Goal: Task Accomplishment & Management: Manage account settings

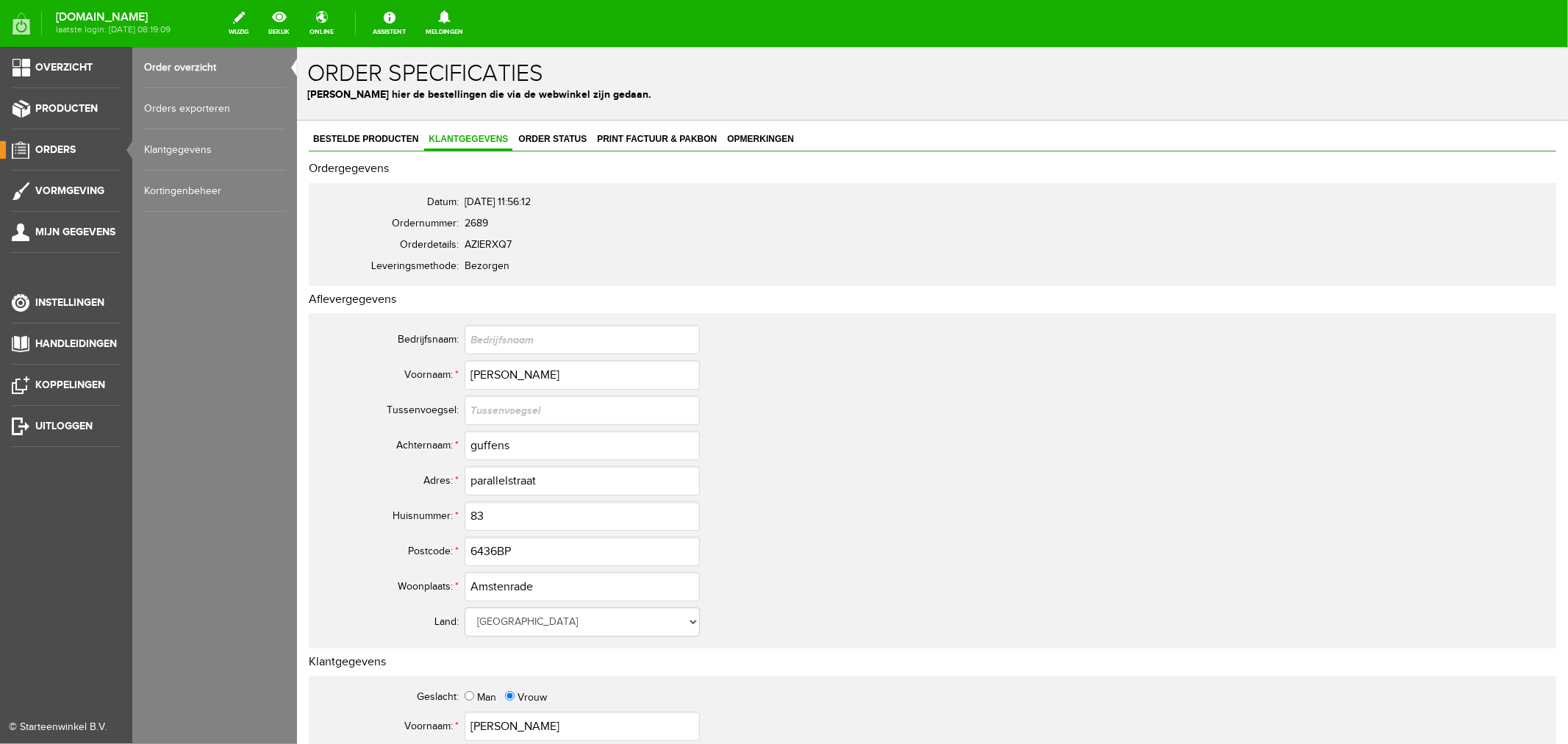
scroll to position [490, 0]
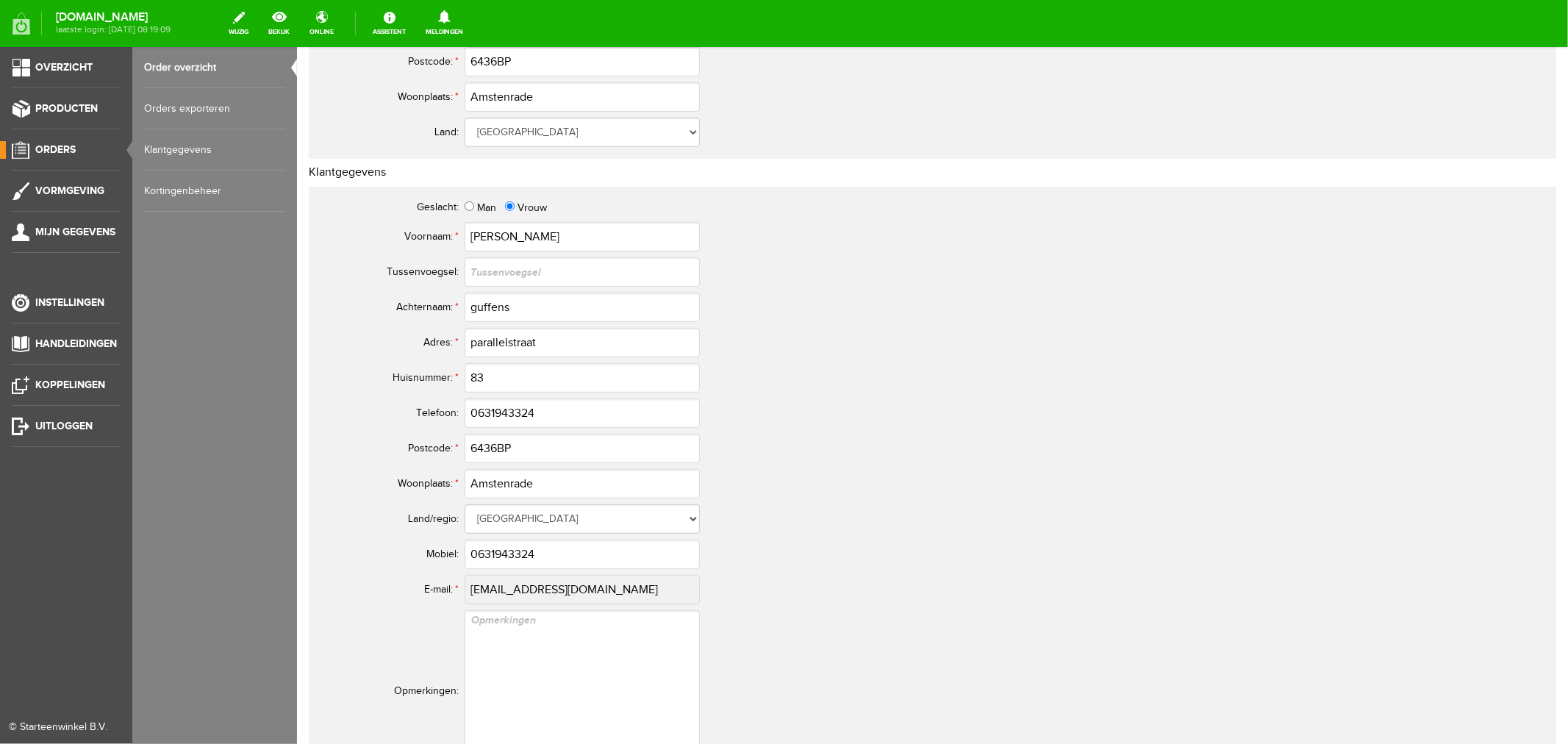
click at [185, 66] on link "Order overzicht" at bounding box center [214, 67] width 141 height 41
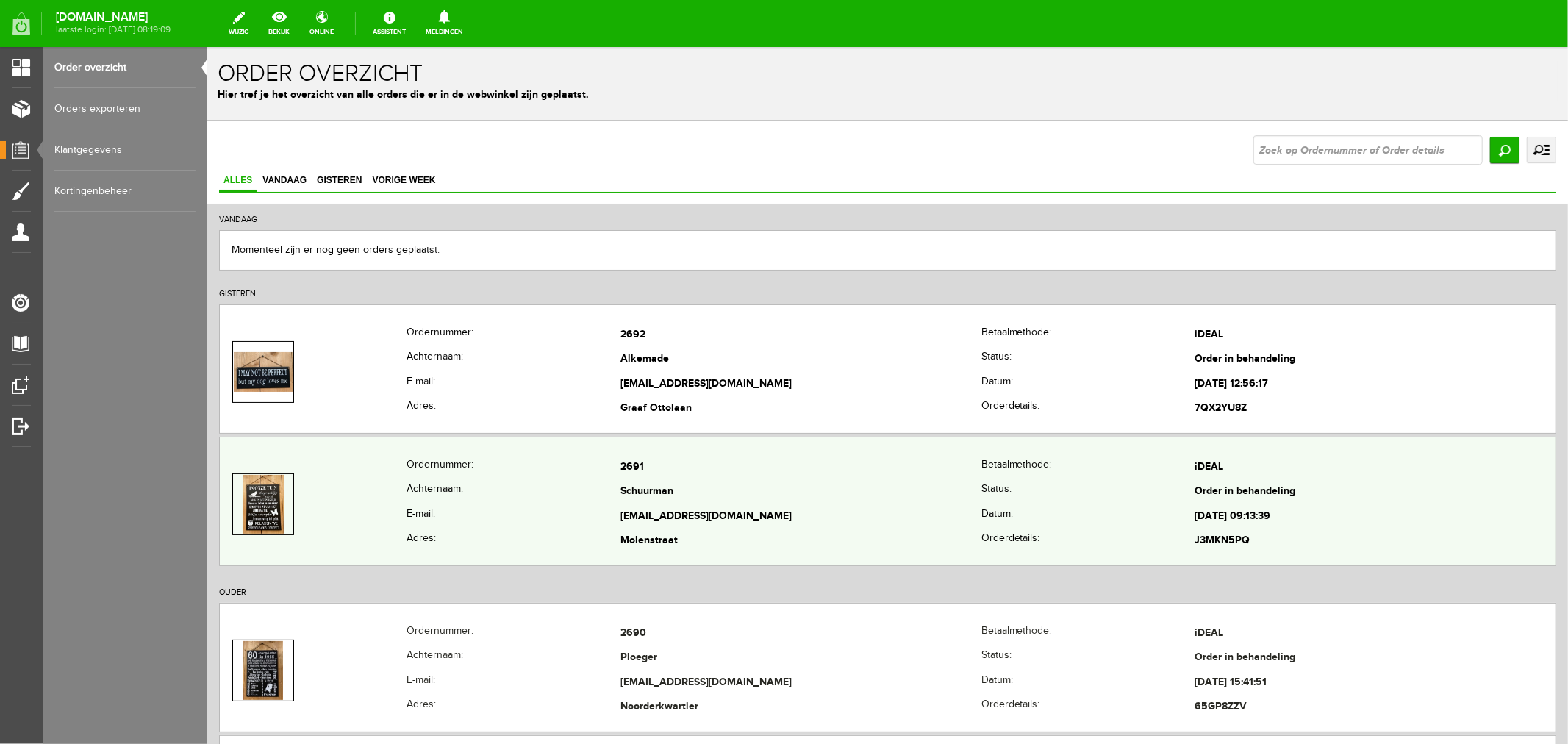
click at [658, 496] on td "Schuurman" at bounding box center [800, 492] width 361 height 25
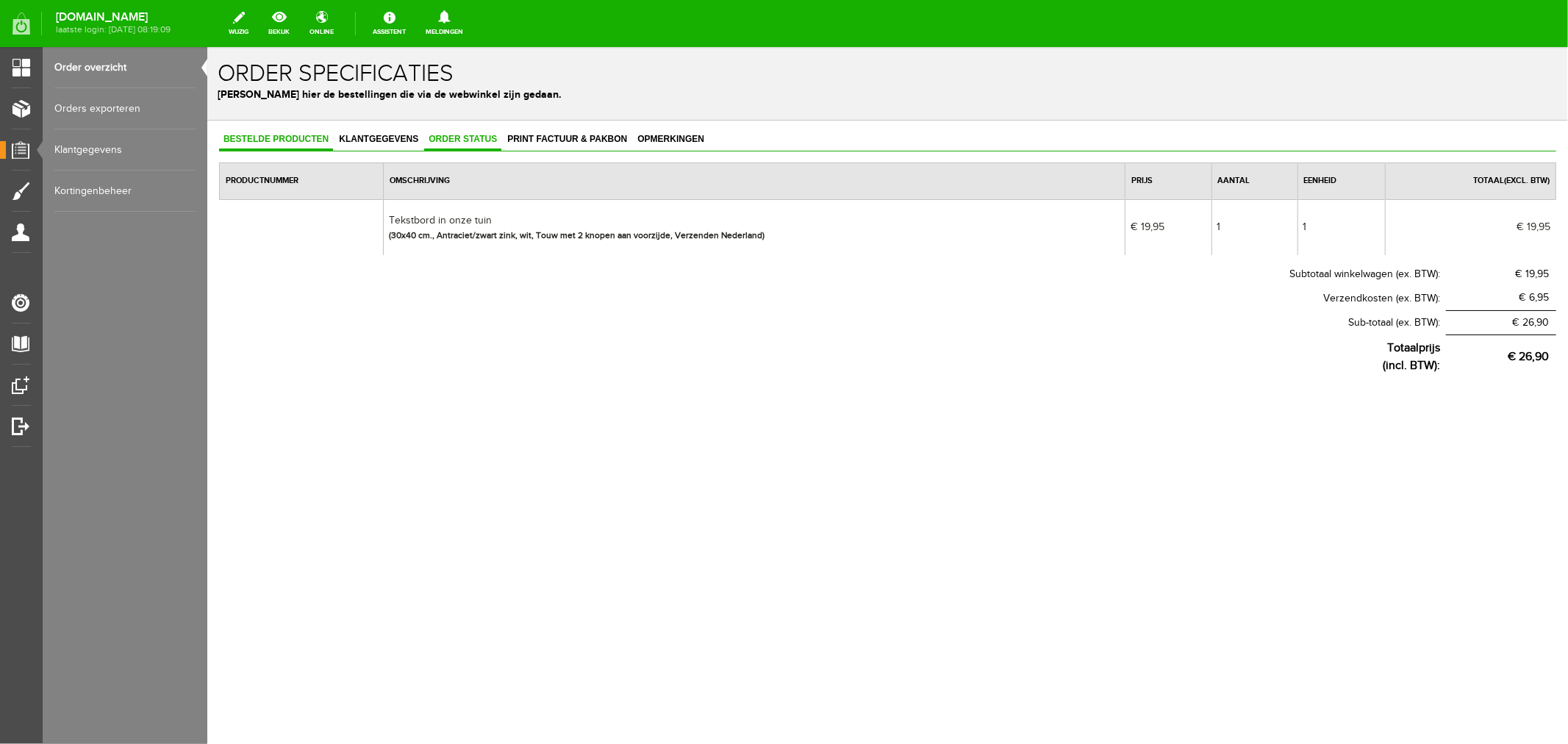
click at [458, 139] on span "Order status" at bounding box center [462, 138] width 77 height 10
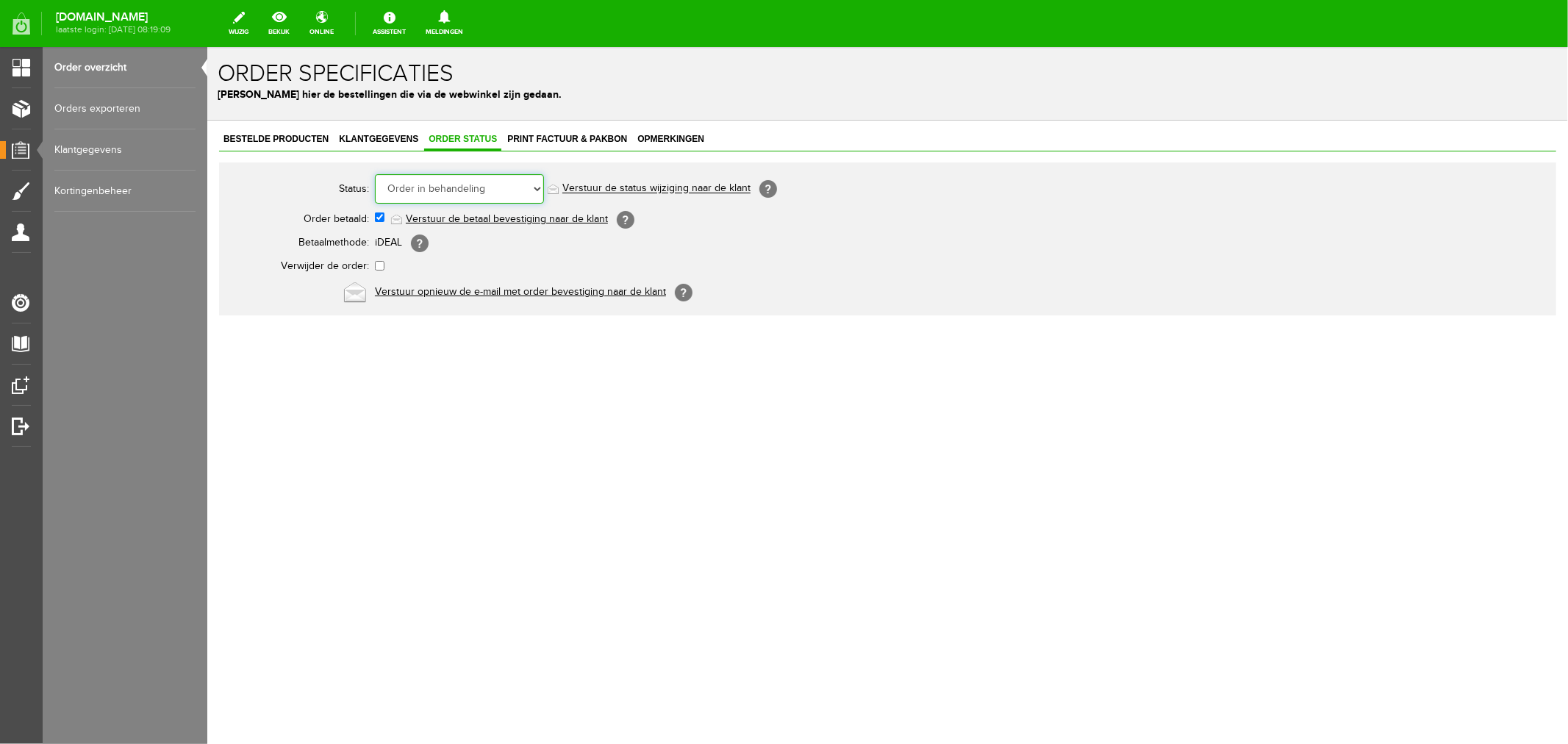
click at [444, 186] on select "Order niet afgerond Nieuw Order in behandeling Wacht op leverancier Wacht op be…" at bounding box center [458, 188] width 169 height 30
select select "5"
click at [374, 174] on select "Order niet afgerond Nieuw Order in behandeling Wacht op leverancier Wacht op be…" at bounding box center [458, 188] width 169 height 30
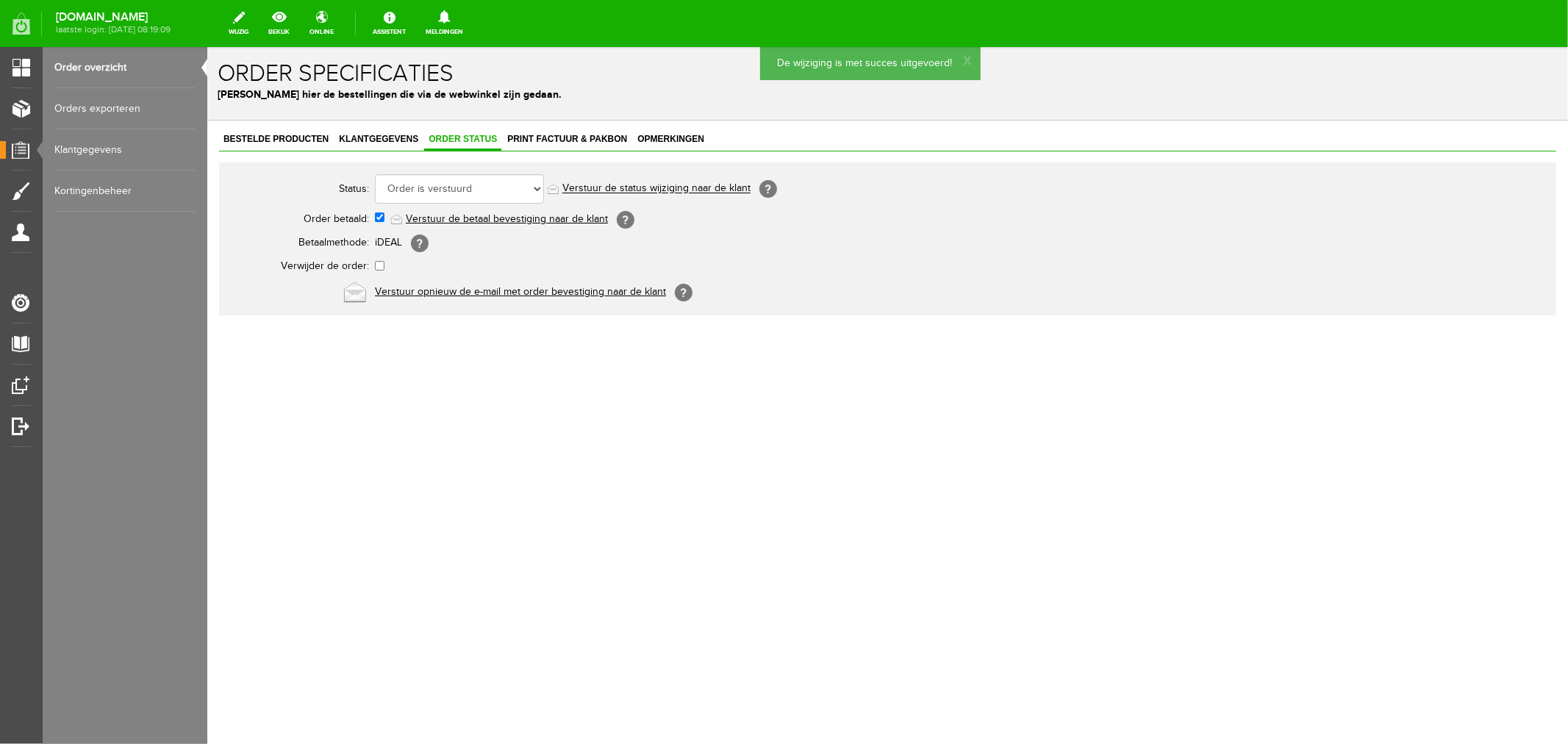
click at [668, 187] on link "Verstuur de status wijziging naar de klant" at bounding box center [656, 188] width 188 height 12
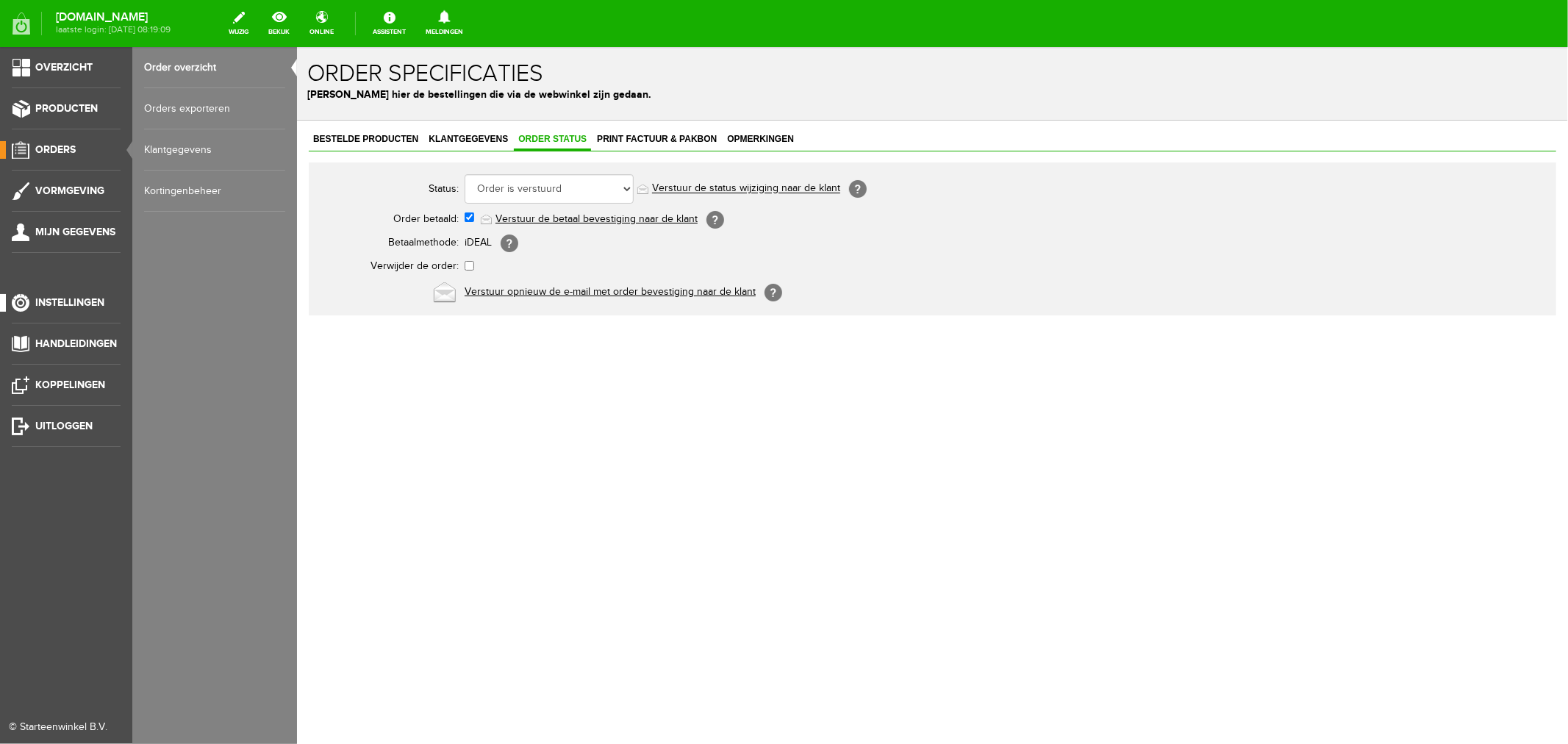
click at [59, 302] on span "Instellingen" at bounding box center [70, 302] width 69 height 13
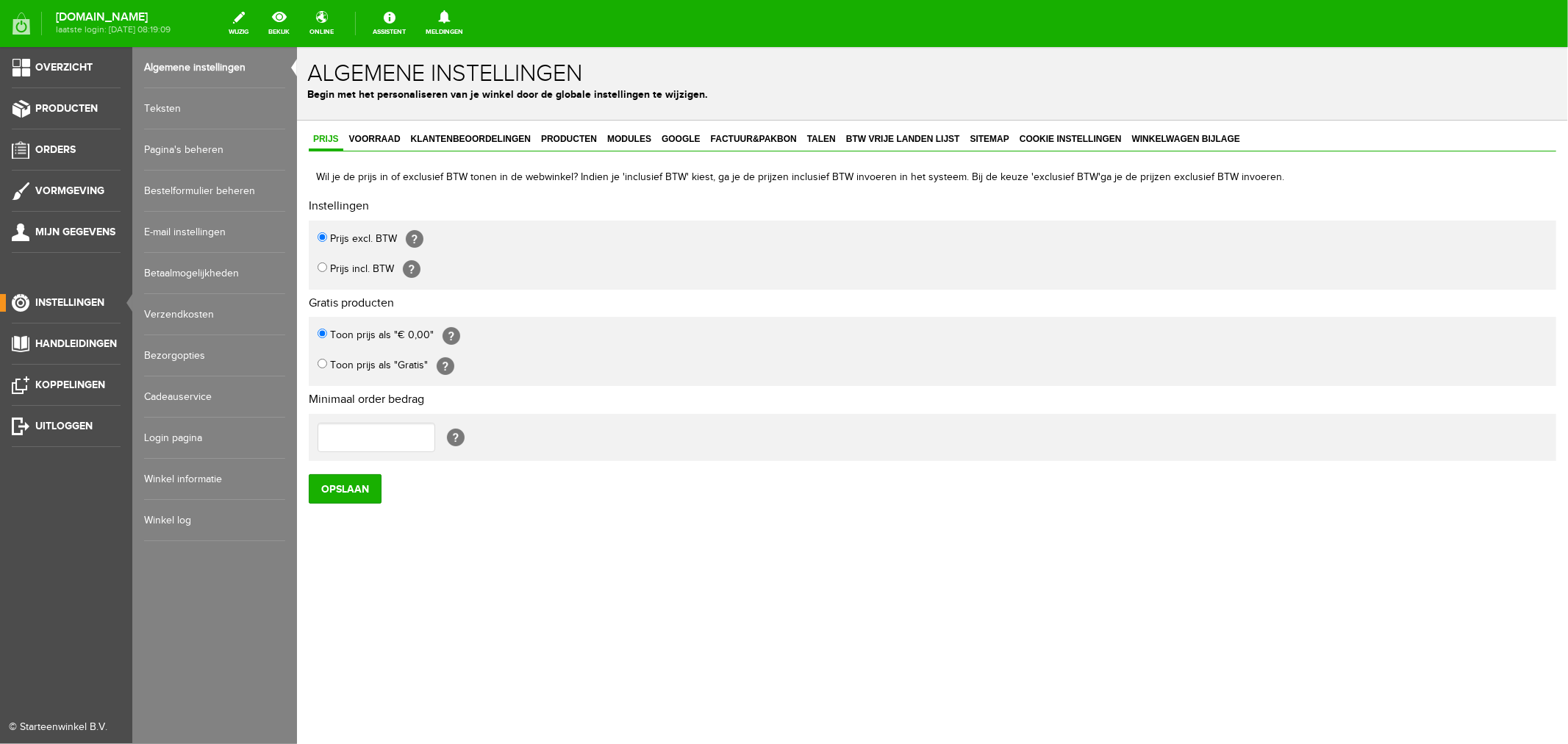
click at [192, 309] on link "Verzendkosten" at bounding box center [214, 314] width 141 height 41
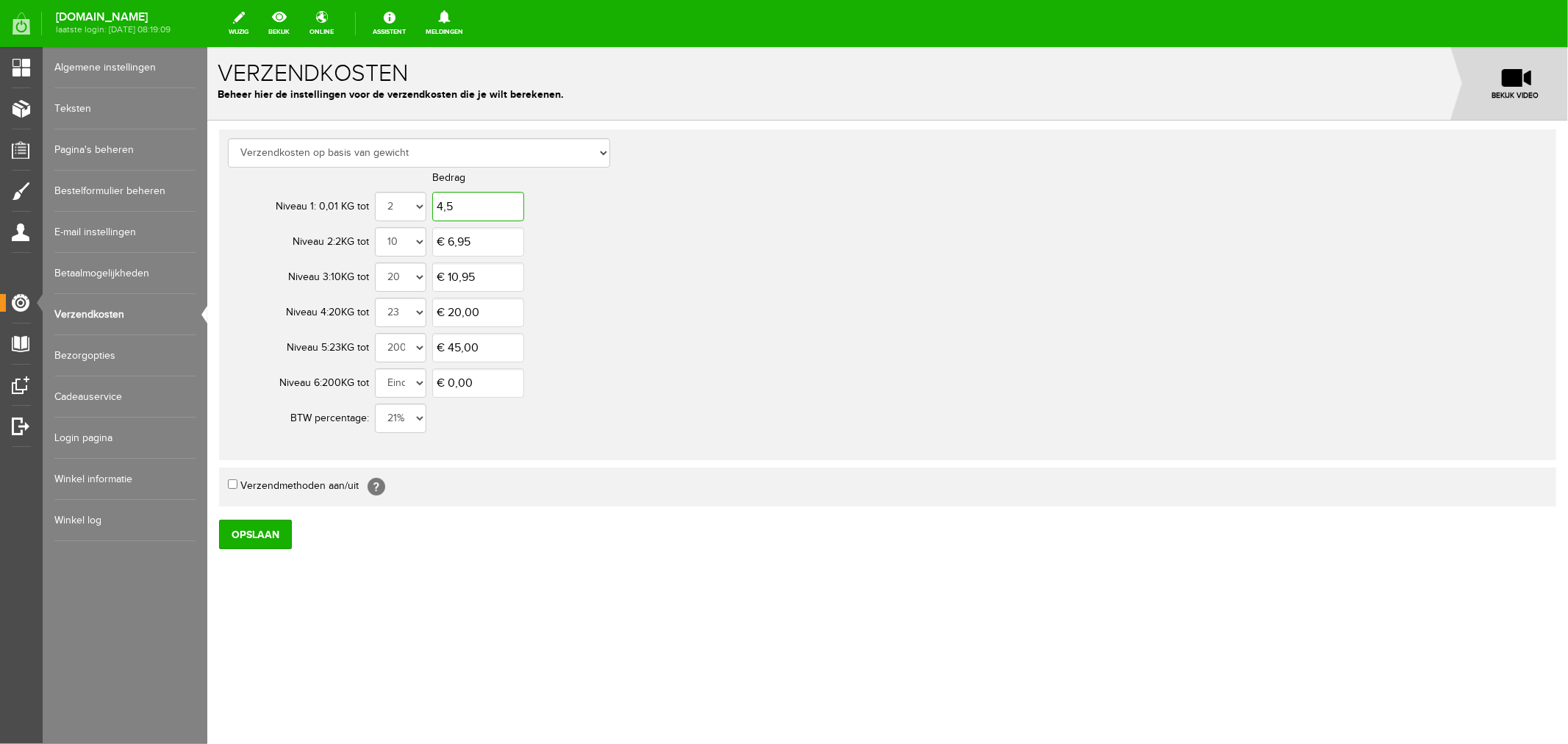
click at [492, 208] on input "4,5" at bounding box center [478, 206] width 92 height 30
type input "€ 4,95"
click at [263, 536] on input "Opslaan" at bounding box center [254, 534] width 73 height 30
drag, startPoint x: 304, startPoint y: 536, endPoint x: 1242, endPoint y: 589, distance: 939.5
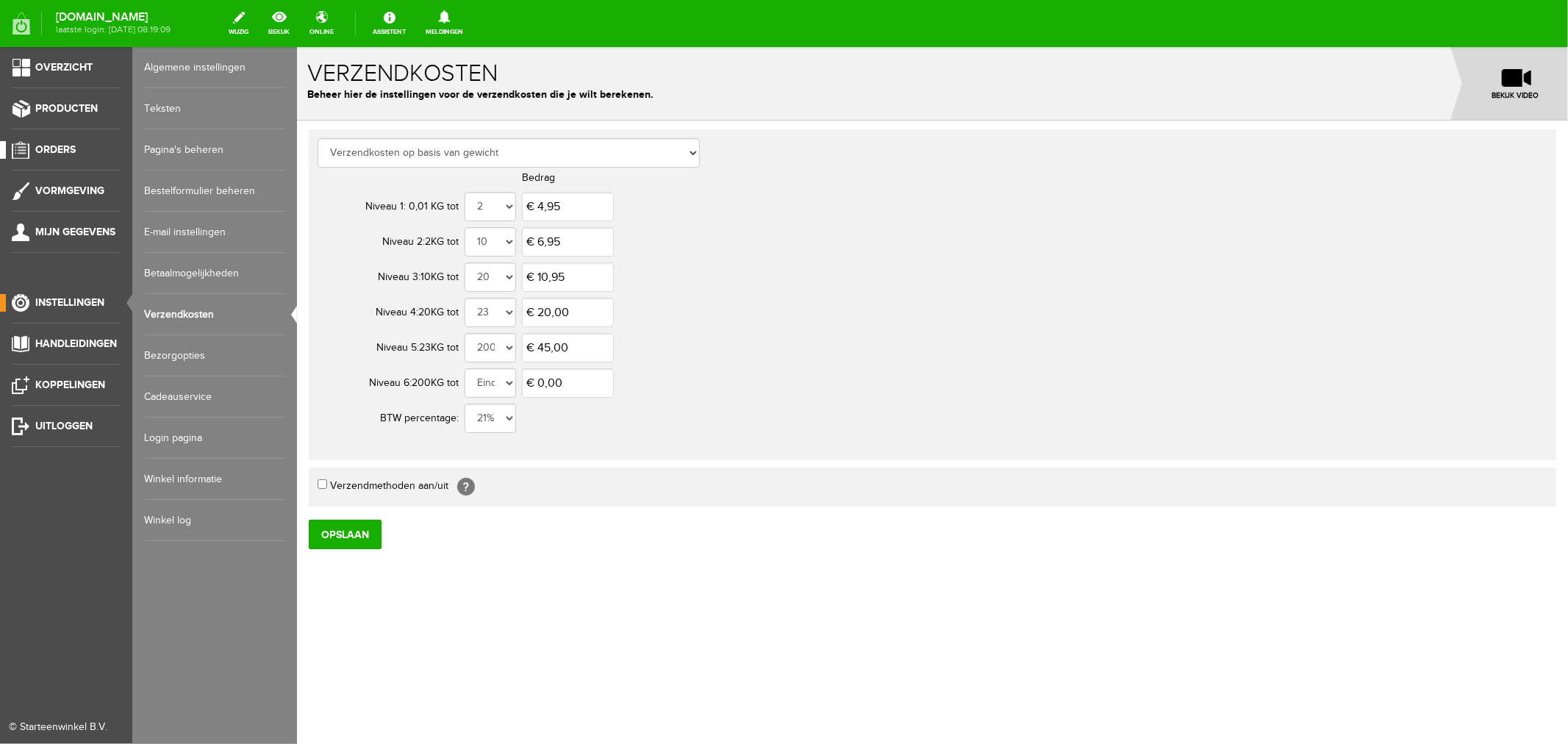
click at [59, 147] on span "Orders" at bounding box center [56, 149] width 41 height 13
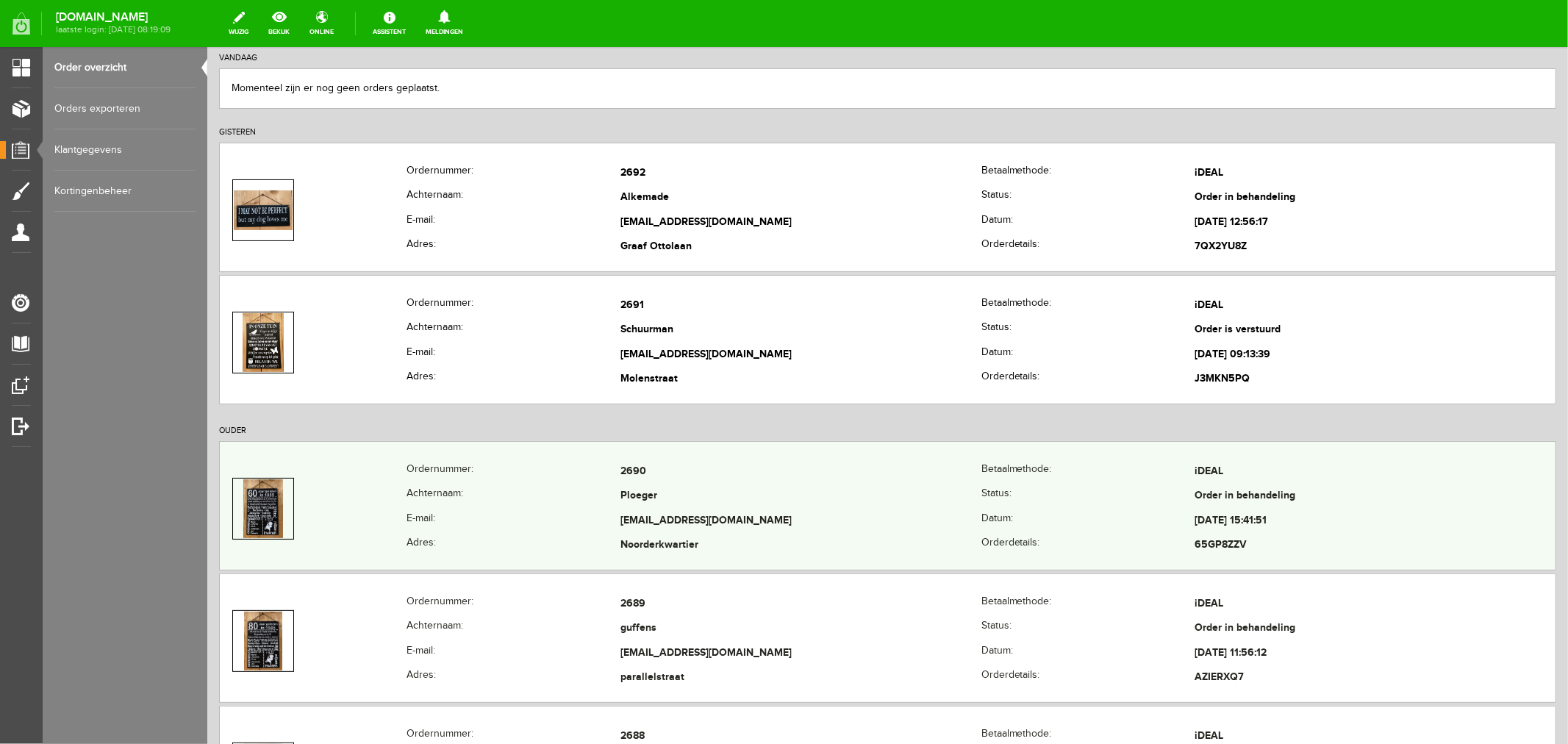
scroll to position [163, 0]
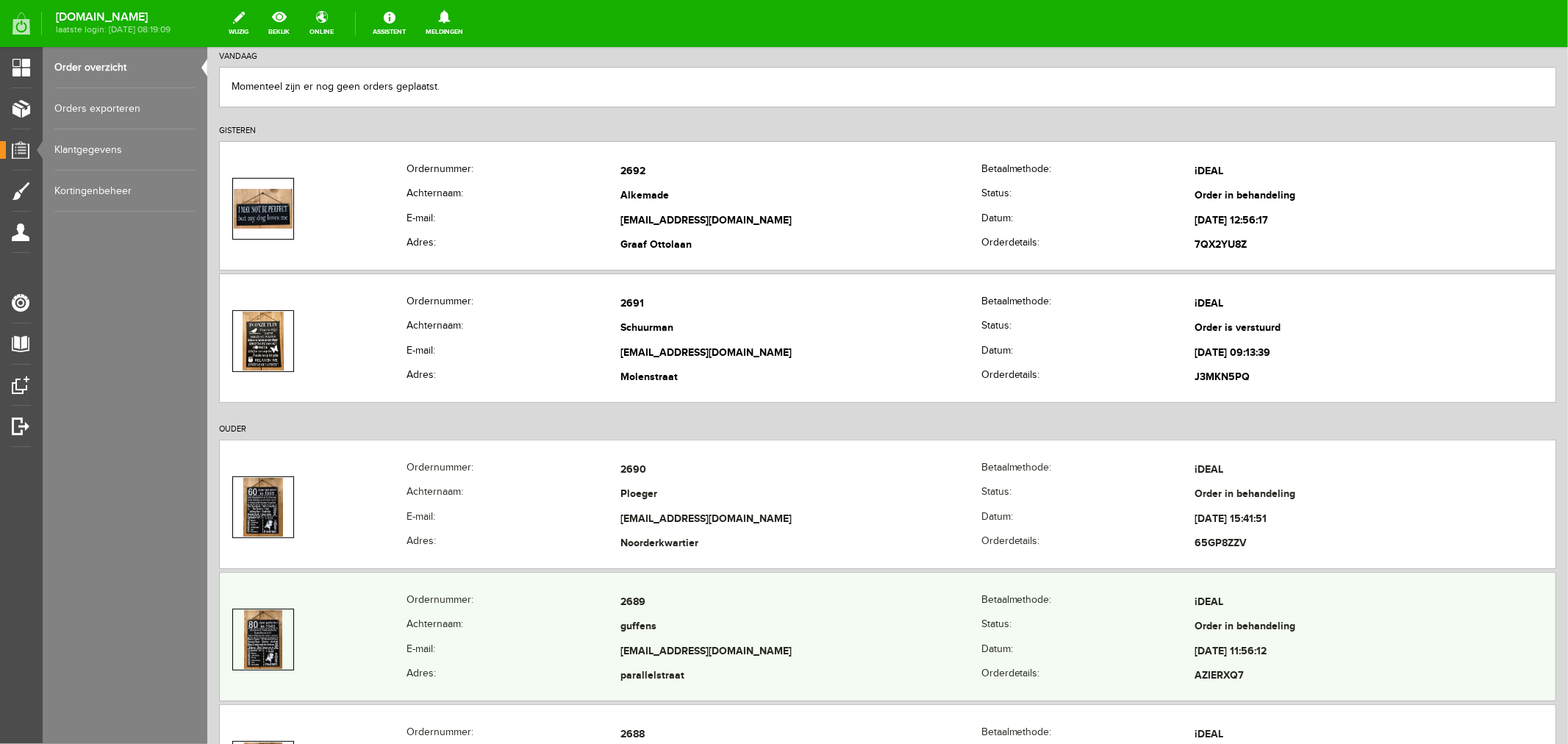
click at [645, 639] on td "guffens" at bounding box center [800, 627] width 361 height 25
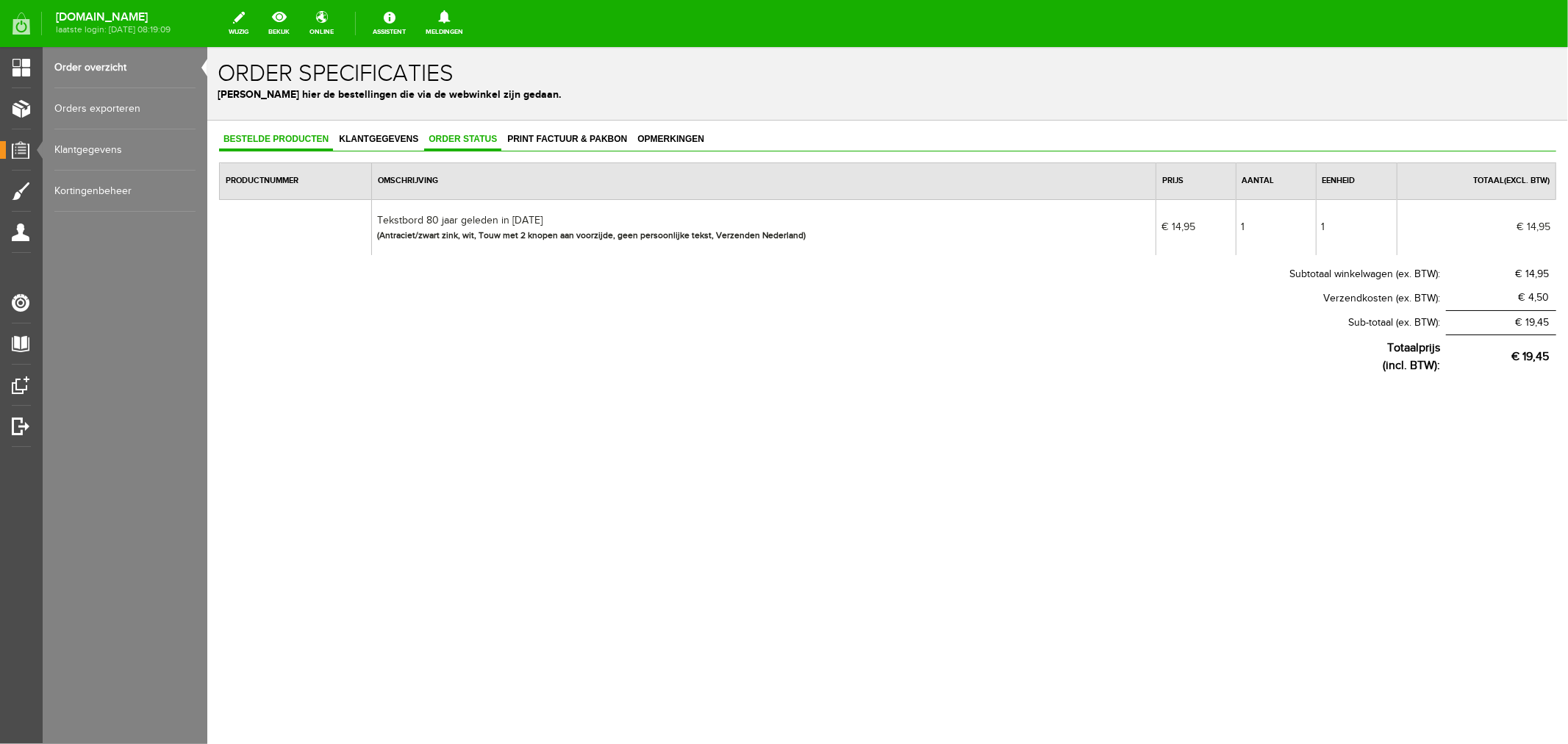
click at [459, 142] on span "Order status" at bounding box center [462, 138] width 77 height 10
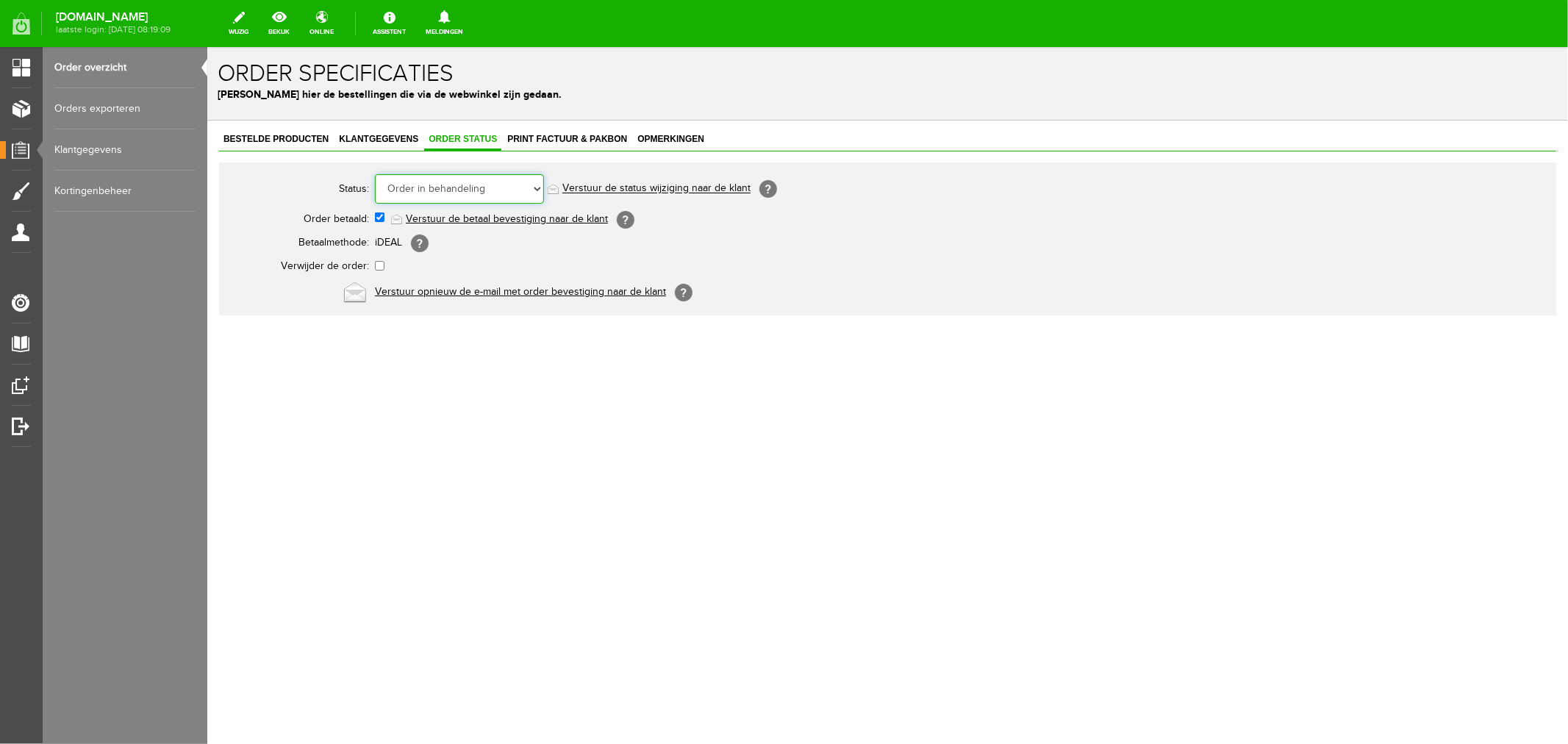
click at [451, 191] on select "Order niet afgerond Nieuw Order in behandeling Wacht op leverancier Wacht op be…" at bounding box center [458, 188] width 169 height 30
select select "5"
click at [374, 174] on select "Order niet afgerond Nieuw Order in behandeling Wacht op leverancier Wacht op be…" at bounding box center [458, 188] width 169 height 30
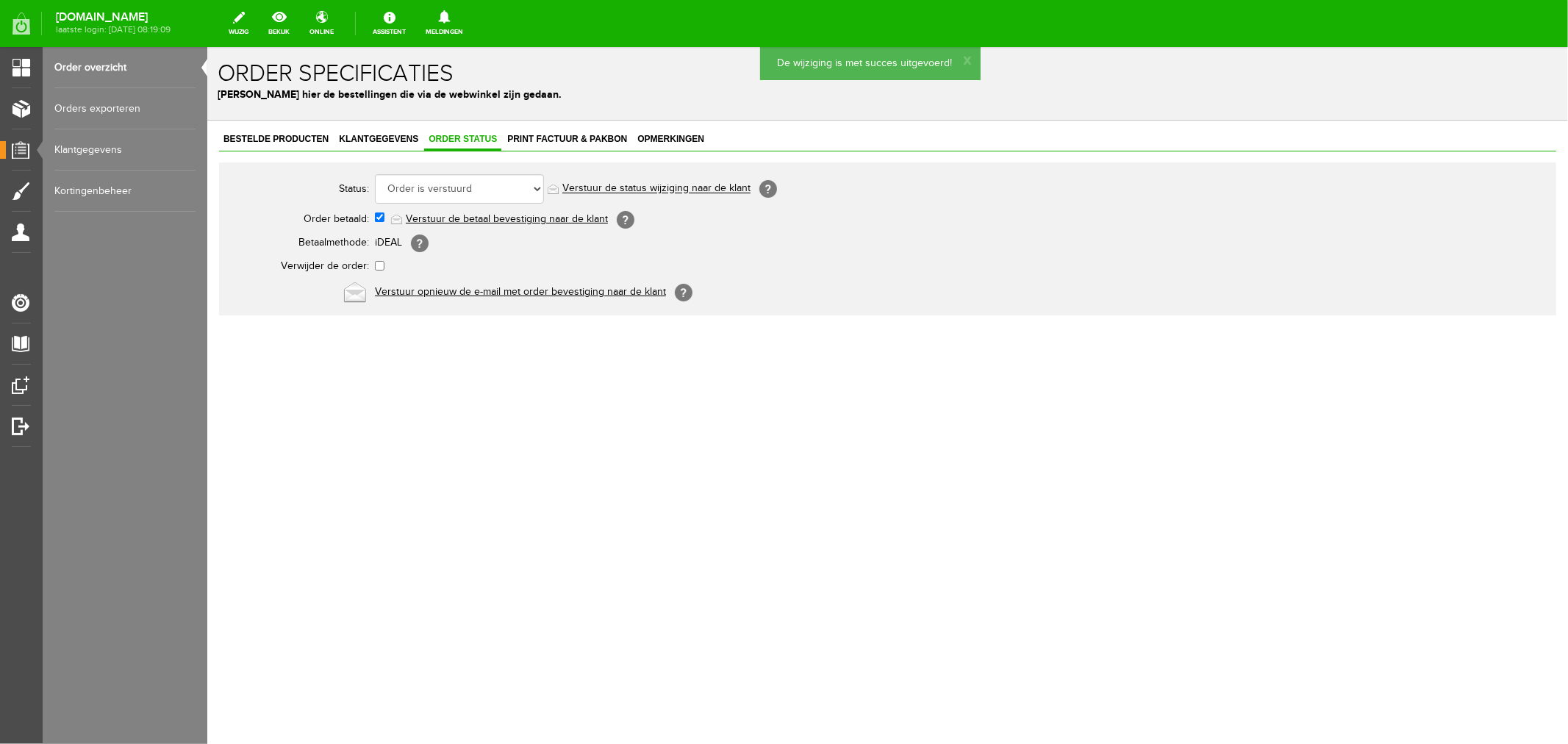
click at [624, 188] on link "Verstuur de status wijziging naar de klant" at bounding box center [656, 188] width 188 height 12
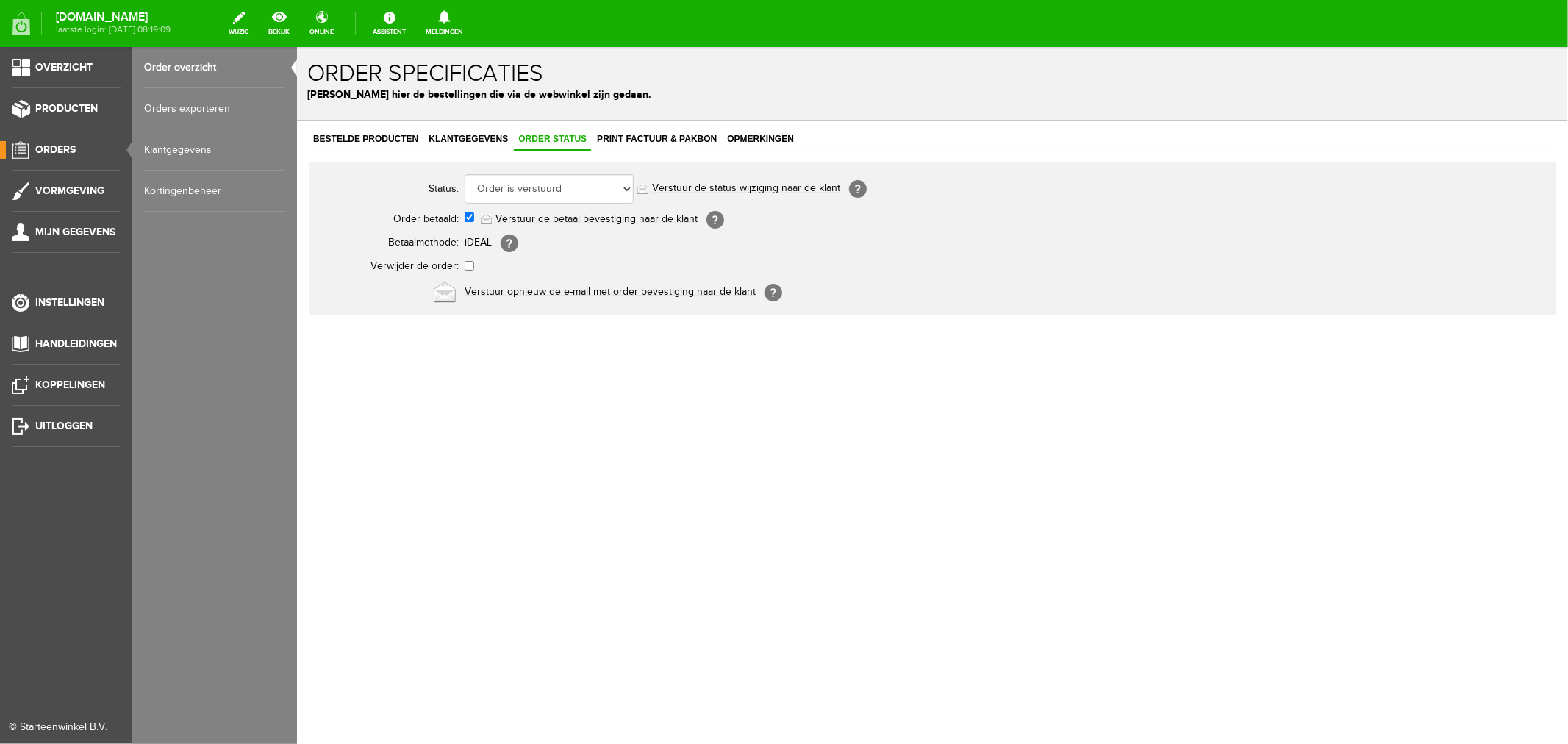
click at [182, 71] on link "Order overzicht" at bounding box center [214, 67] width 141 height 41
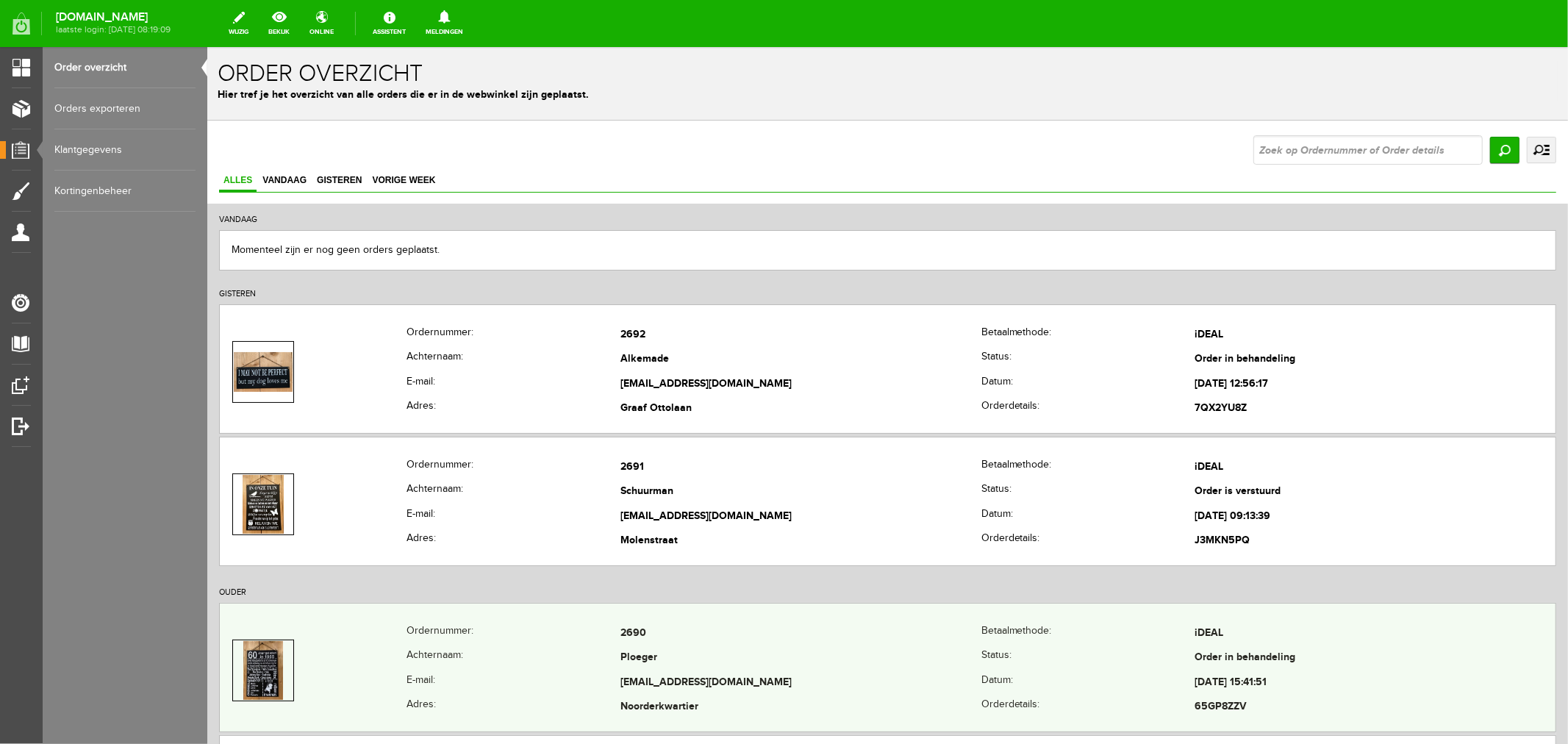
click at [643, 656] on td "Ploeger" at bounding box center [800, 658] width 361 height 25
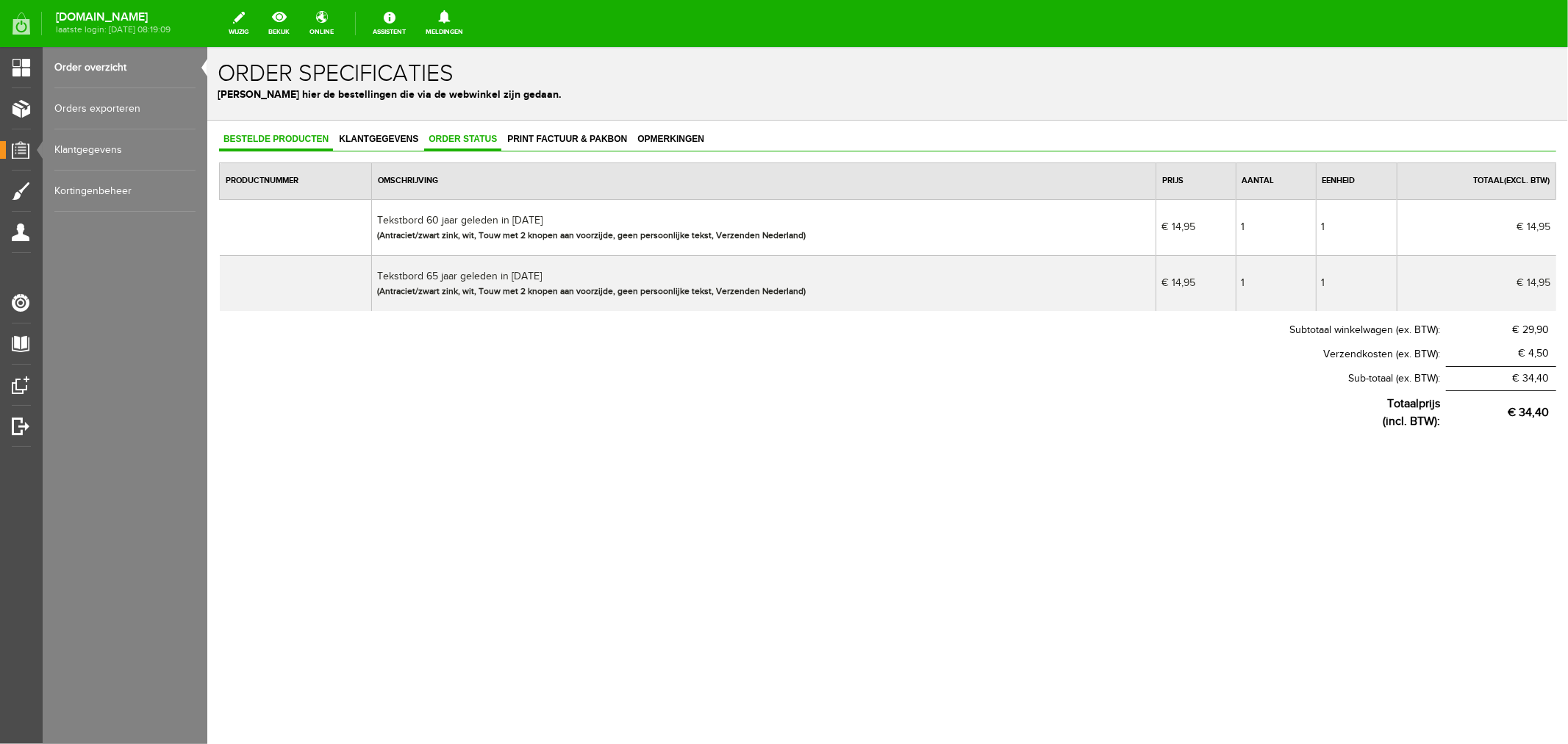
click at [441, 142] on link "Order status" at bounding box center [462, 139] width 77 height 22
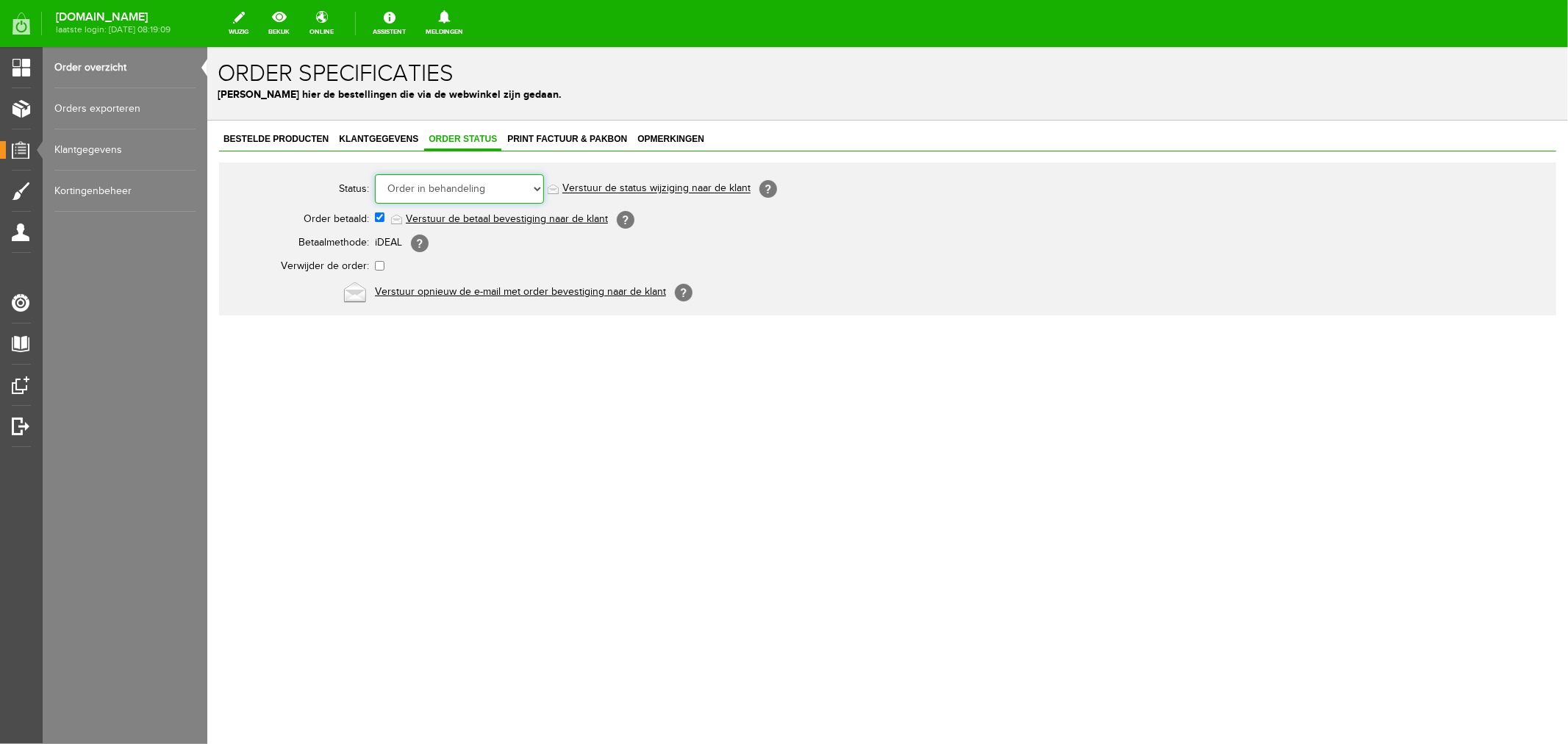
click at [426, 185] on select "Order niet afgerond Nieuw Order in behandeling Wacht op leverancier Wacht op be…" at bounding box center [458, 188] width 169 height 30
select select "5"
click at [374, 174] on select "Order niet afgerond Nieuw Order in behandeling Wacht op leverancier Wacht op be…" at bounding box center [458, 188] width 169 height 30
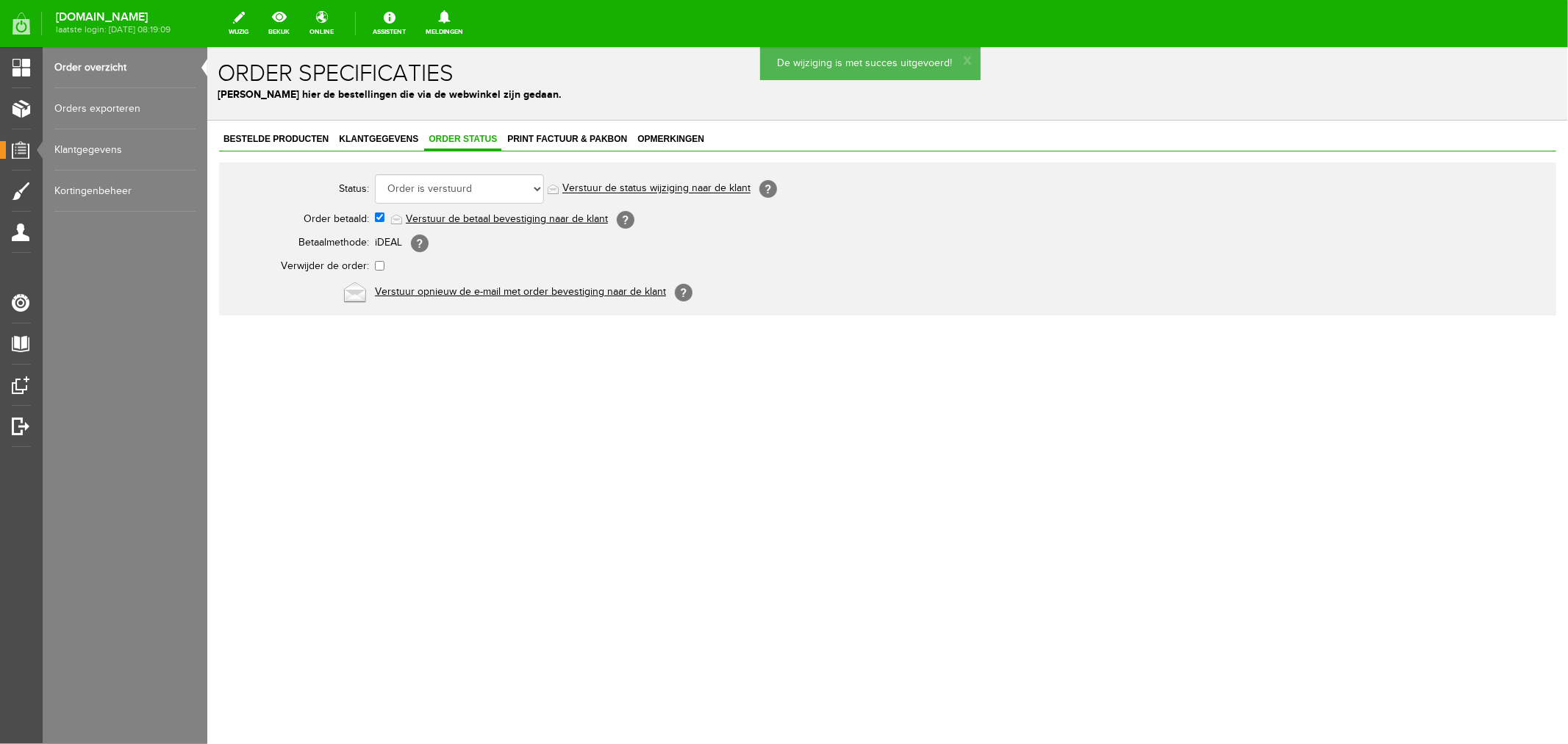
click at [622, 191] on link "Verstuur de status wijziging naar de klant" at bounding box center [656, 188] width 188 height 12
click at [94, 62] on link "Order overzicht" at bounding box center [125, 67] width 141 height 41
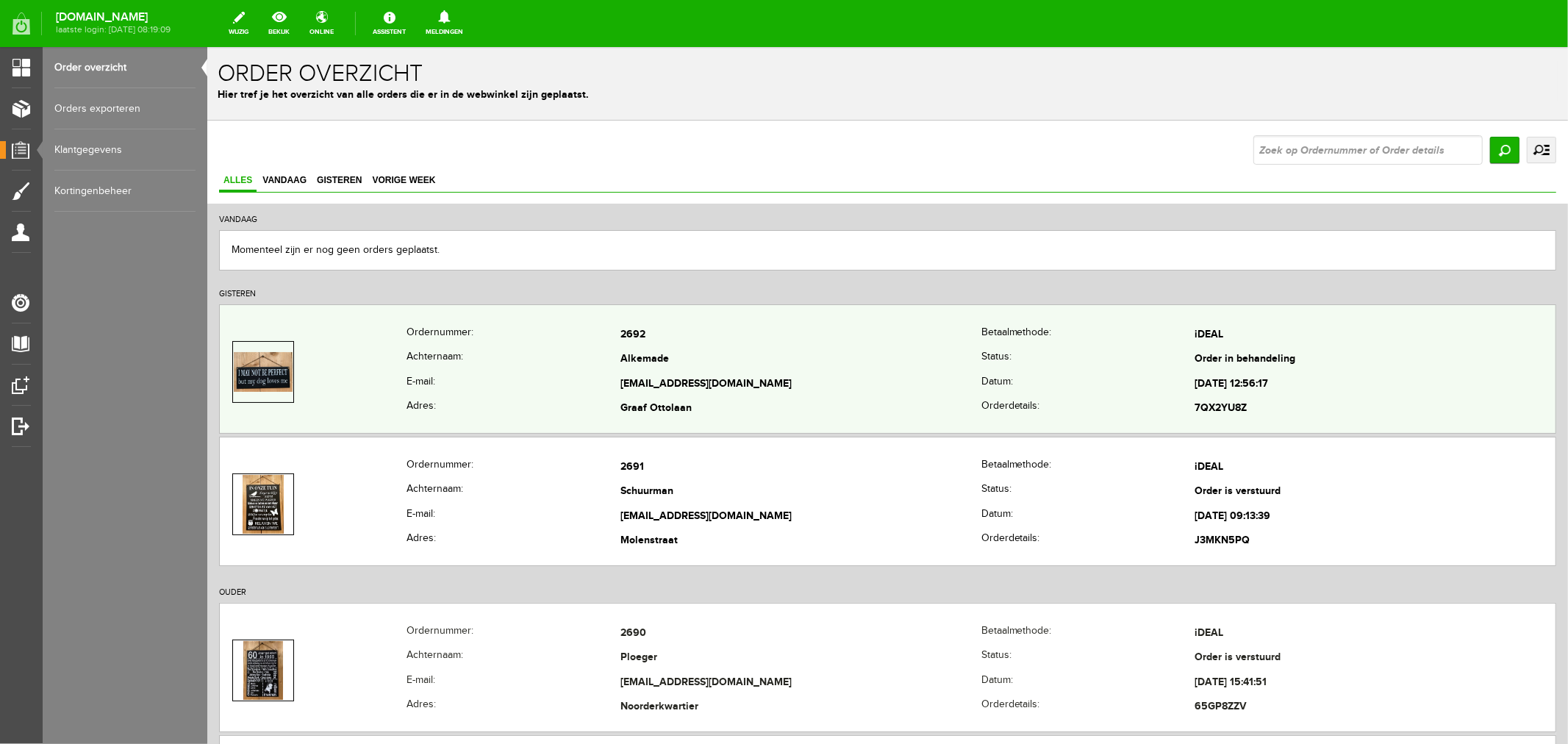
click at [625, 375] on td "[EMAIL_ADDRESS][DOMAIN_NAME]" at bounding box center [800, 383] width 361 height 25
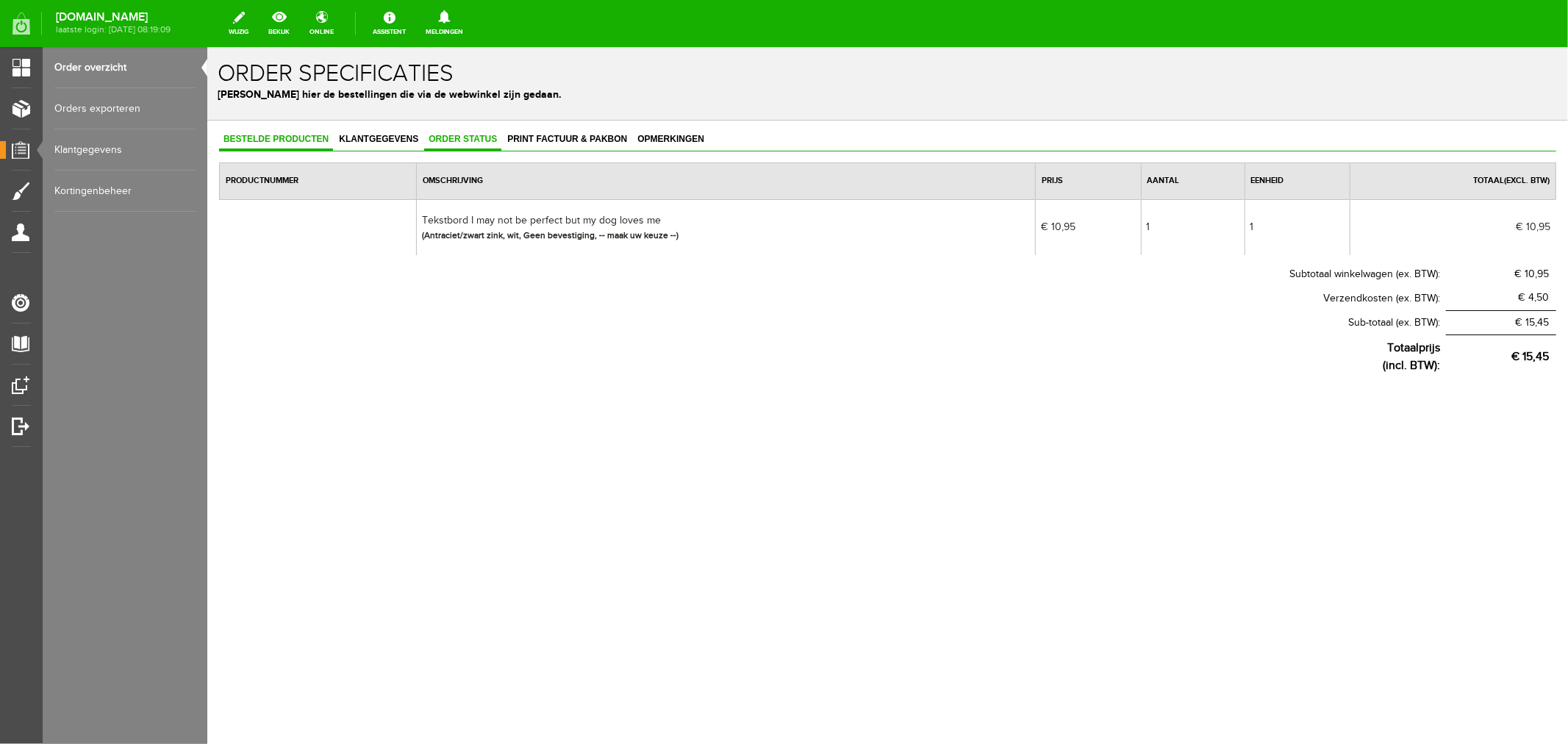
click at [463, 140] on span "Order status" at bounding box center [462, 138] width 77 height 10
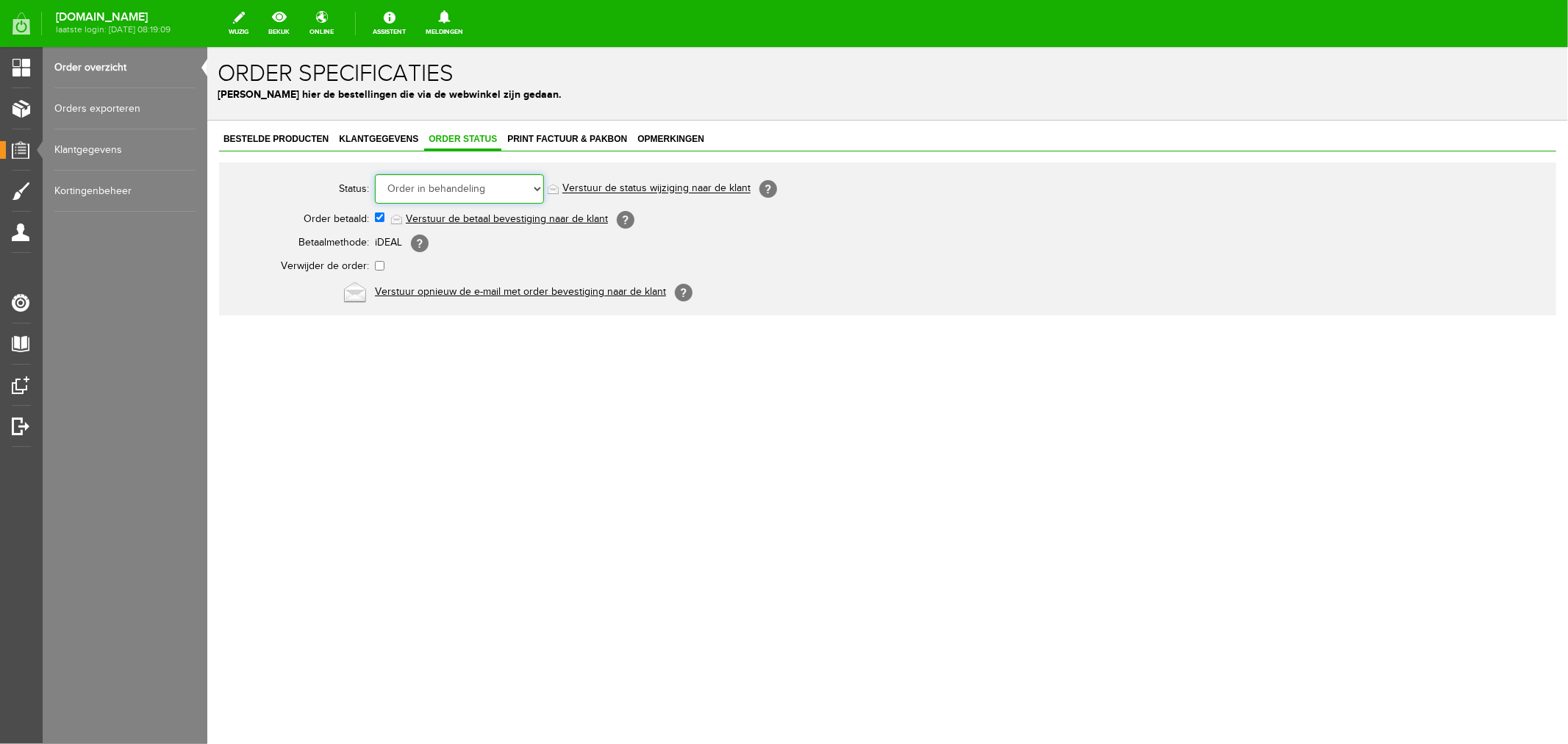
click at [442, 186] on select "Order niet afgerond Nieuw Order in behandeling Wacht op leverancier Wacht op be…" at bounding box center [458, 188] width 169 height 30
select select "5"
click at [374, 174] on select "Order niet afgerond Nieuw Order in behandeling Wacht op leverancier Wacht op be…" at bounding box center [458, 188] width 169 height 30
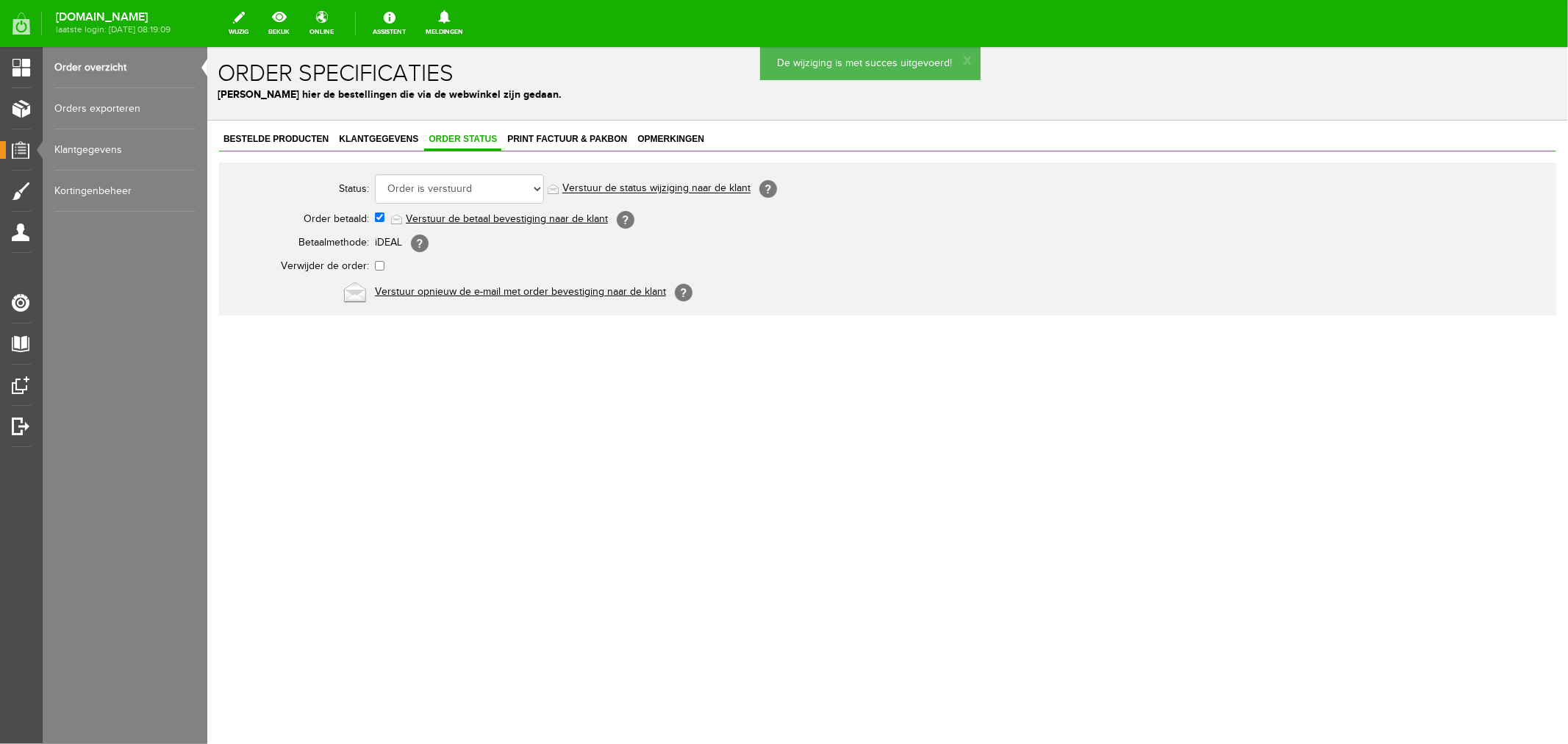
click at [680, 188] on link "Verstuur de status wijziging naar de klant" at bounding box center [656, 188] width 188 height 12
